Goal: Transaction & Acquisition: Purchase product/service

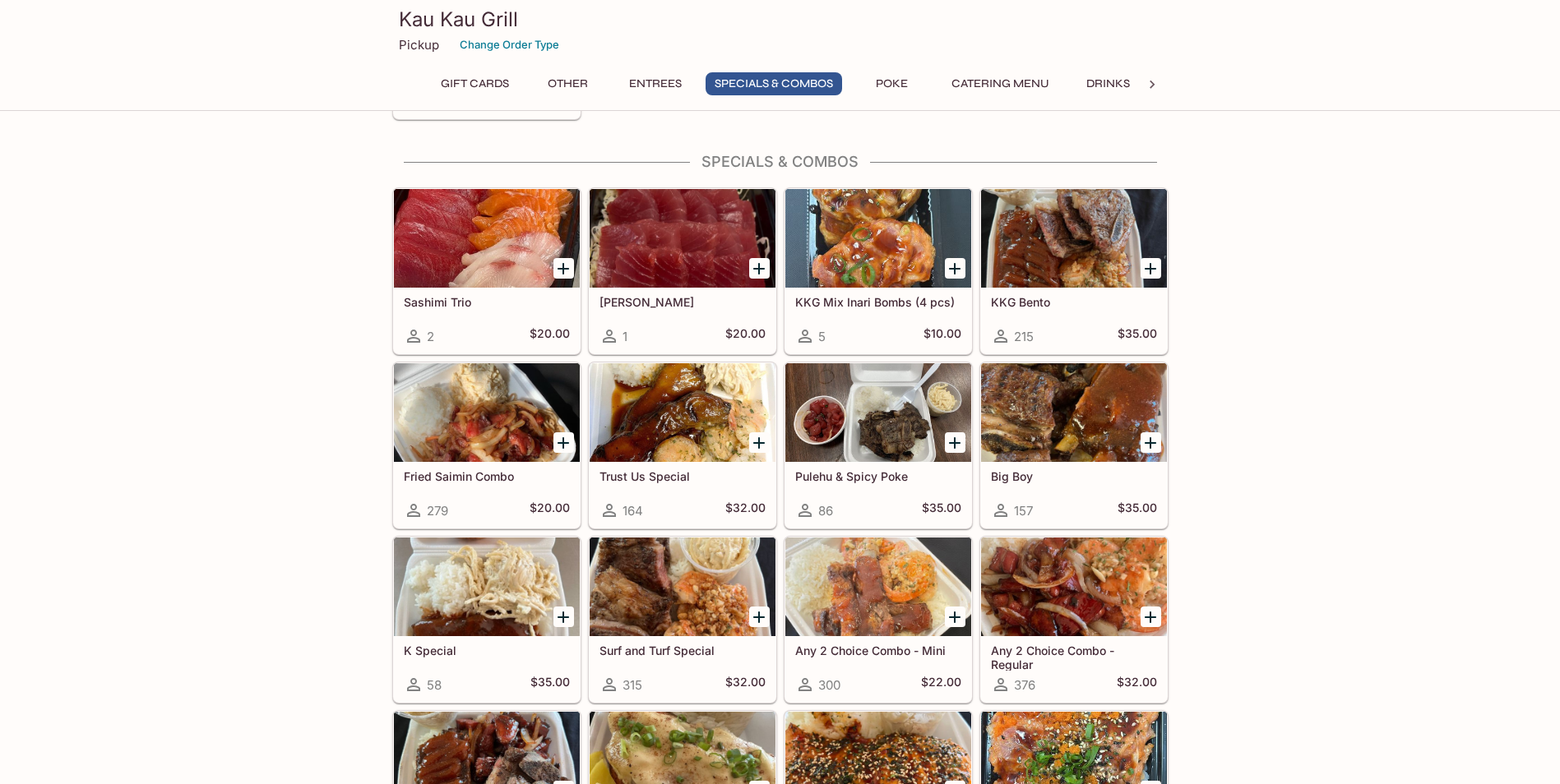
scroll to position [1727, 0]
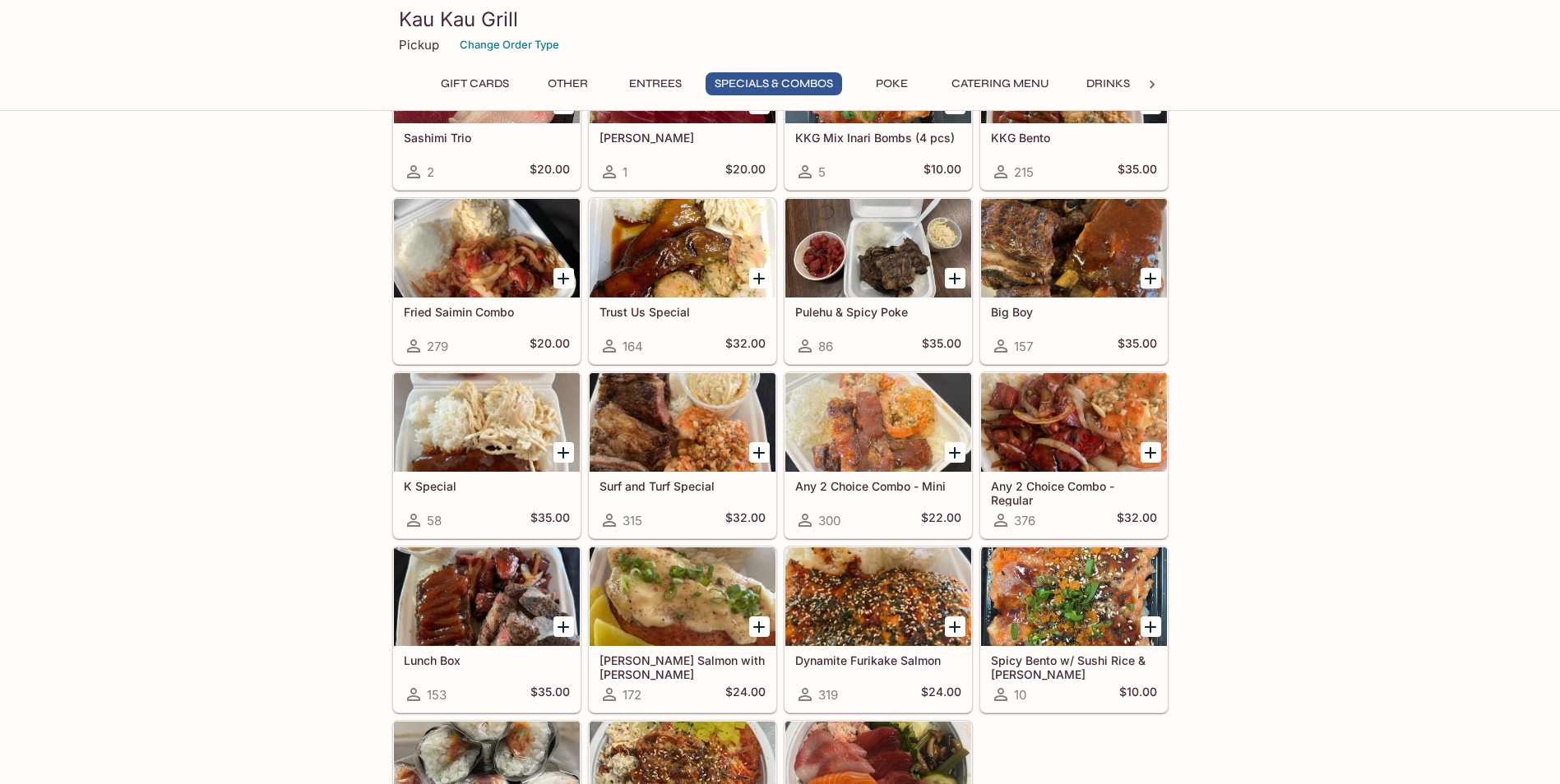
drag, startPoint x: 1282, startPoint y: 416, endPoint x: 1301, endPoint y: 326, distance: 92.0
click at [1301, 326] on div "Gift Cards $25 Gift Card 2 $23.87 $30 Gift Card 0 $28.65 $40 Gift Card 0 $38.20…" at bounding box center [780, 351] width 1560 height 3879
